Goal: Book appointment/travel/reservation

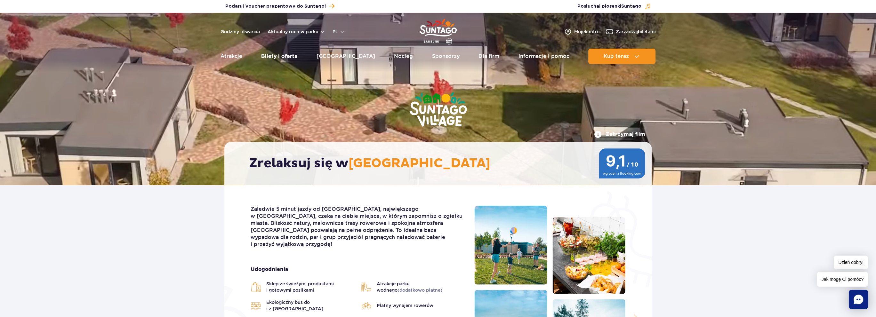
click at [292, 57] on link "Bilety i oferta" at bounding box center [279, 56] width 36 height 15
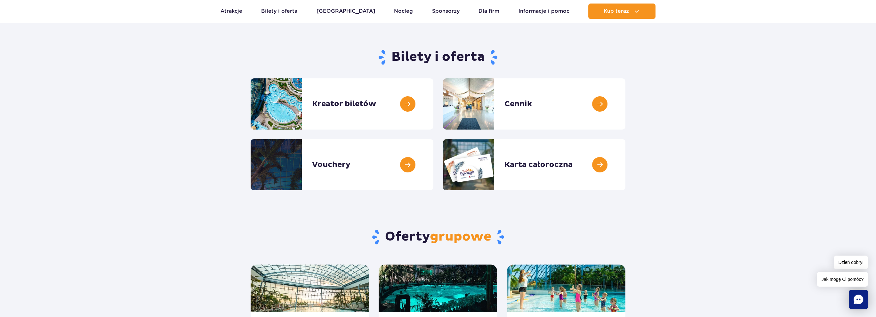
scroll to position [32, 0]
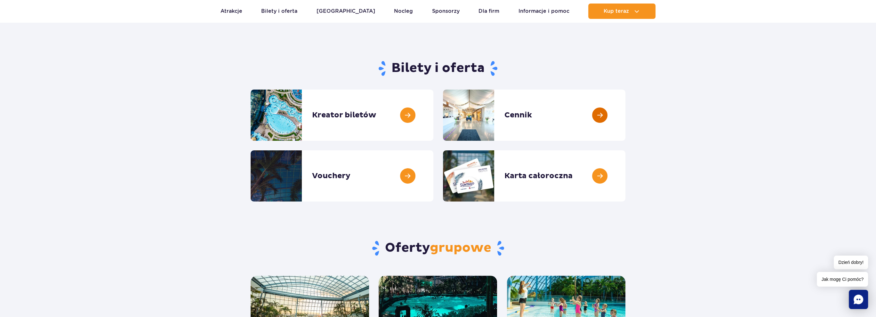
click at [625, 110] on link at bounding box center [625, 115] width 0 height 51
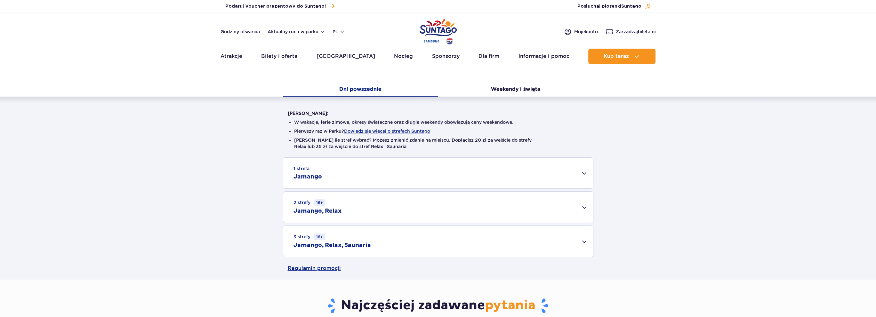
scroll to position [192, 0]
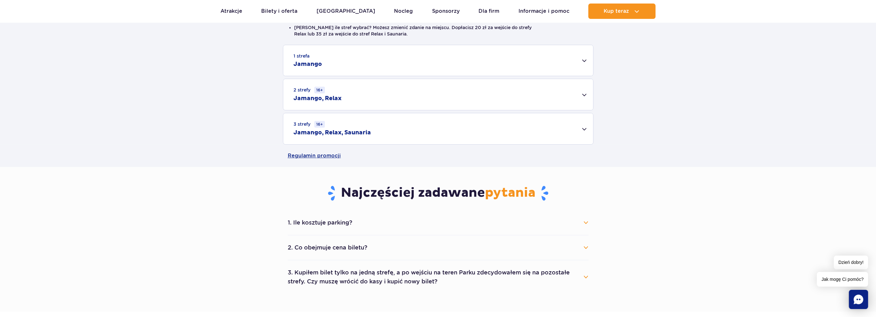
click at [460, 127] on div "3 strefy 16+ Jamango, Relax, Saunaria" at bounding box center [438, 128] width 310 height 31
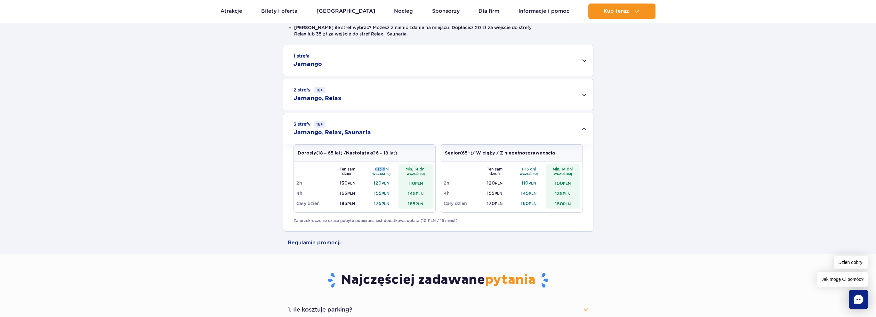
drag, startPoint x: 375, startPoint y: 169, endPoint x: 384, endPoint y: 169, distance: 8.3
click at [384, 169] on th "1-13 dni wcześniej" at bounding box center [382, 171] width 34 height 13
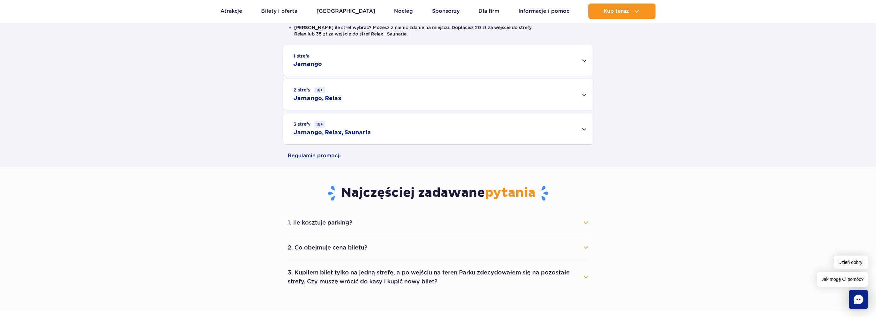
click at [384, 169] on th "1-13 dni wcześniej" at bounding box center [382, 171] width 34 height 13
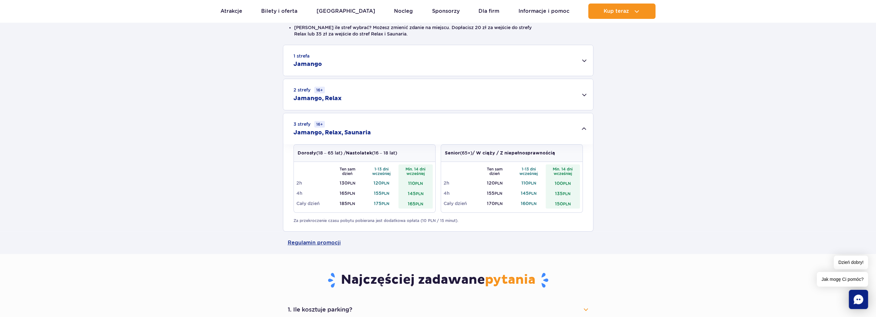
click at [376, 201] on td "175 PLN" at bounding box center [382, 203] width 34 height 10
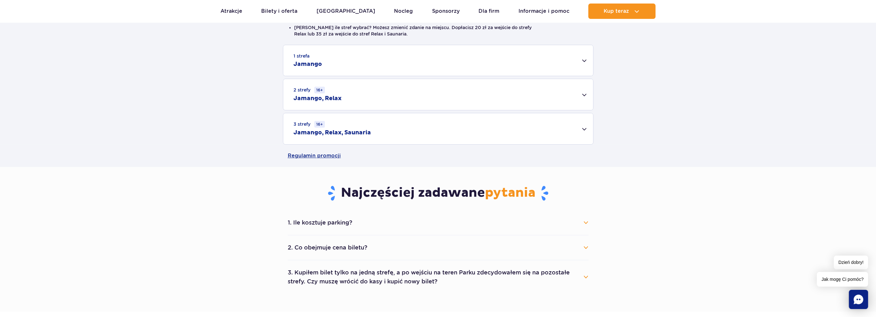
click at [402, 138] on div "3 strefy 16+ Jamango, Relax, Saunaria" at bounding box center [438, 128] width 310 height 31
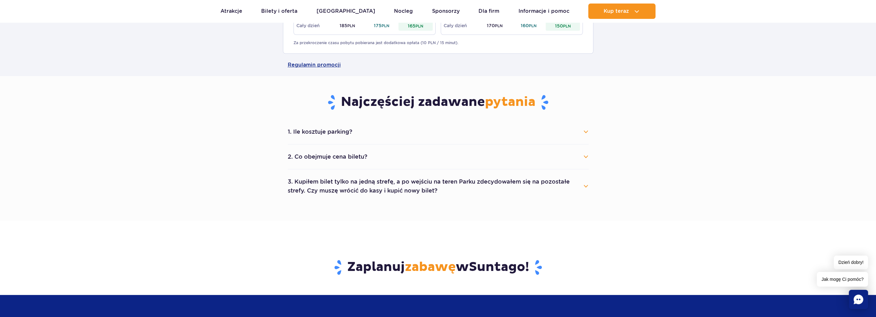
scroll to position [224, 0]
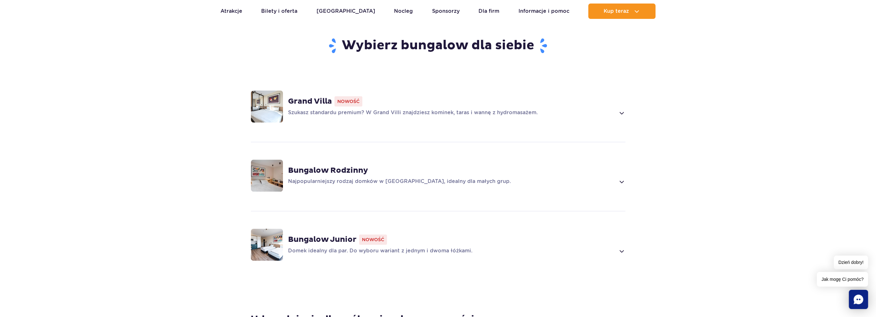
scroll to position [416, 0]
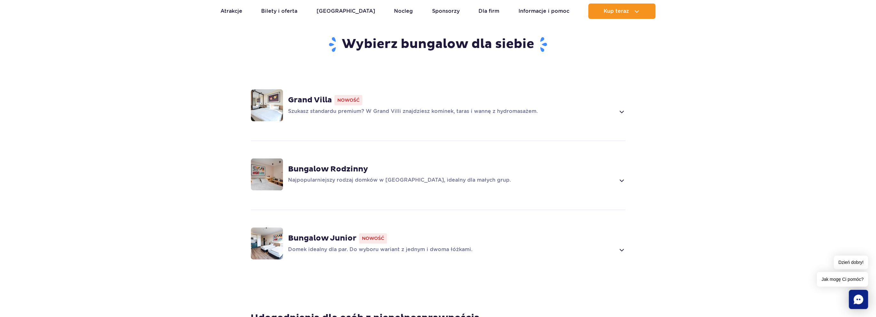
click at [374, 97] on div "Grand Villa Nowość Szukasz standardu premium? W Grand Villi znajdziesz kominek,…" at bounding box center [456, 105] width 337 height 20
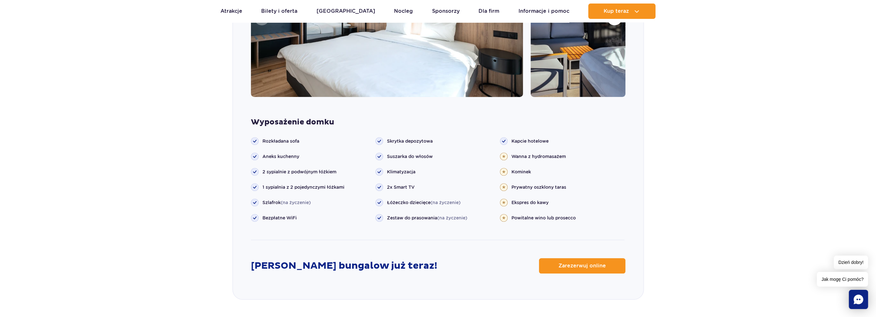
scroll to position [728, 0]
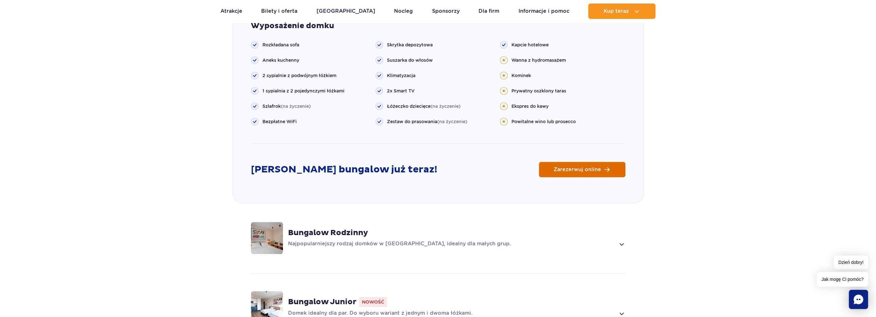
click at [582, 167] on span "Zarezerwuj online" at bounding box center [577, 169] width 47 height 5
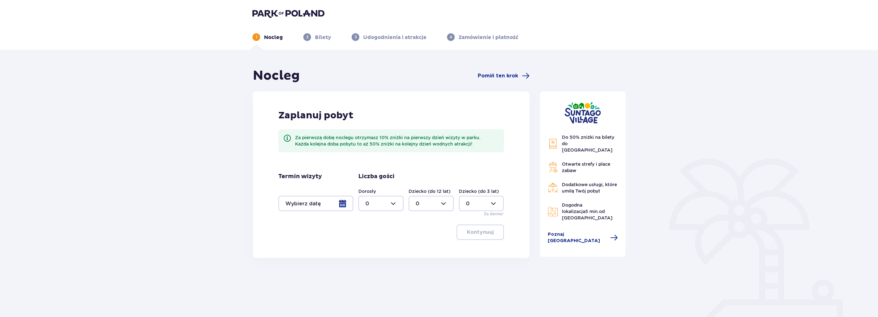
click at [343, 202] on div at bounding box center [315, 203] width 75 height 15
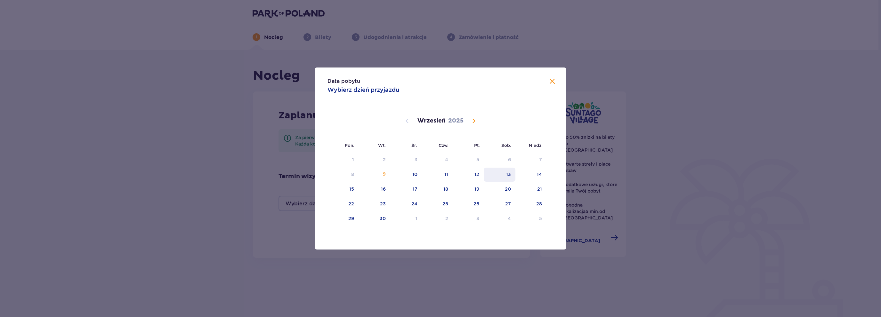
click at [512, 179] on div "13" at bounding box center [500, 175] width 32 height 14
click at [541, 177] on div "14" at bounding box center [530, 175] width 31 height 14
type input "[DATE] - [DATE]"
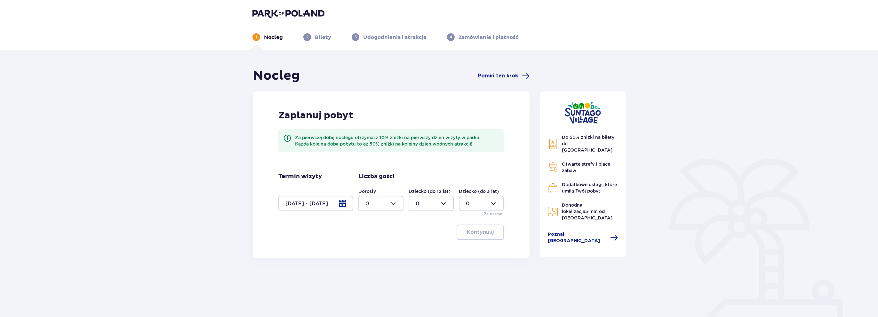
click at [380, 204] on div at bounding box center [381, 203] width 45 height 15
click at [378, 245] on span "2" at bounding box center [381, 249] width 44 height 13
type input "2"
click at [483, 237] on button "Kontynuuj" at bounding box center [480, 232] width 47 height 15
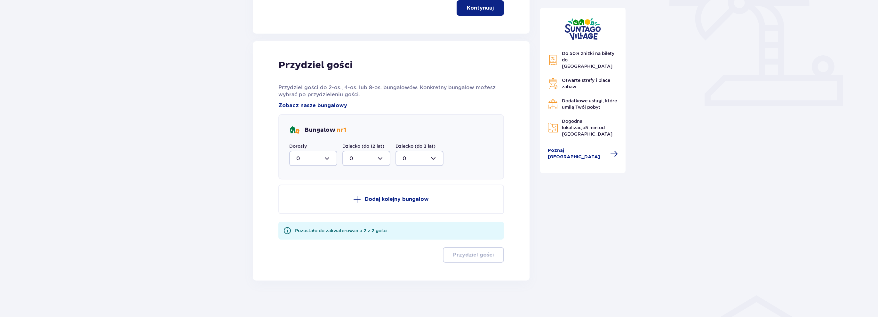
scroll to position [226, 0]
click at [326, 160] on div at bounding box center [313, 156] width 48 height 15
click at [314, 202] on div "2" at bounding box center [313, 203] width 34 height 7
type input "2"
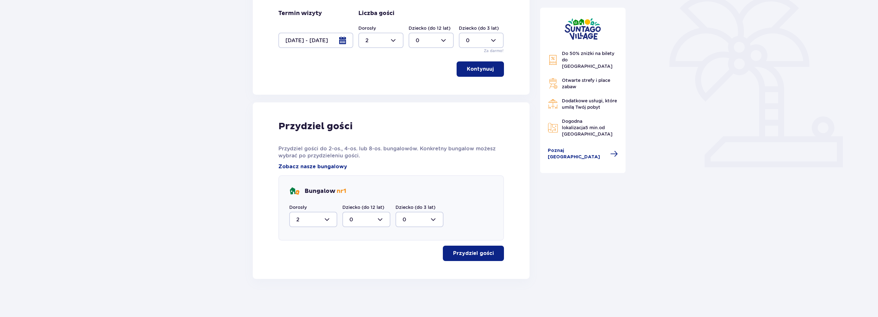
click at [461, 257] on button "Przydziel gości" at bounding box center [473, 253] width 61 height 15
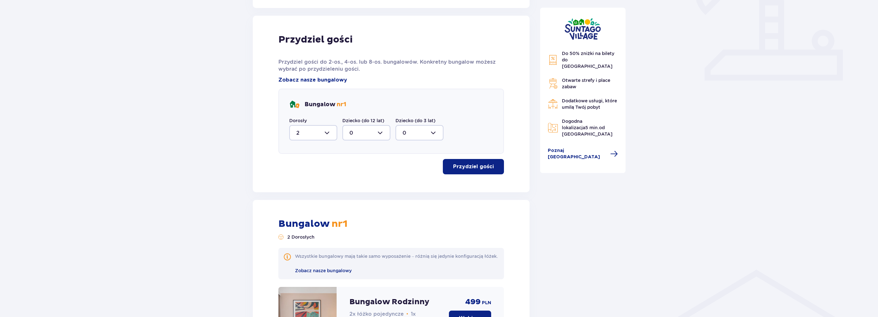
scroll to position [442, 0]
